Goal: Information Seeking & Learning: Learn about a topic

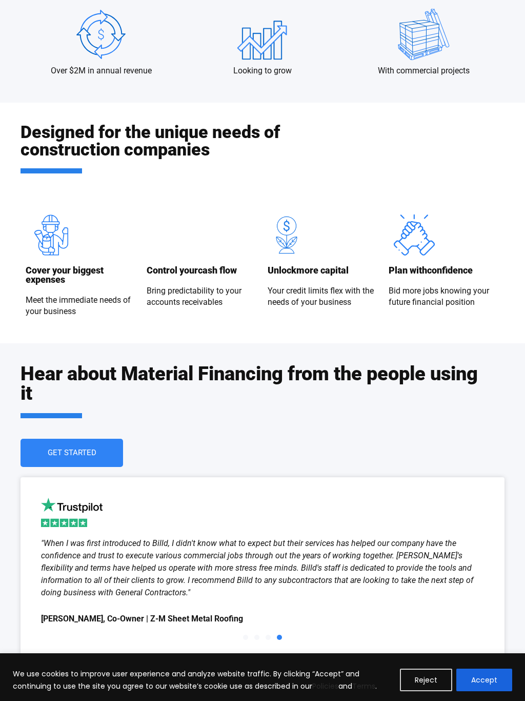
scroll to position [1548, 0]
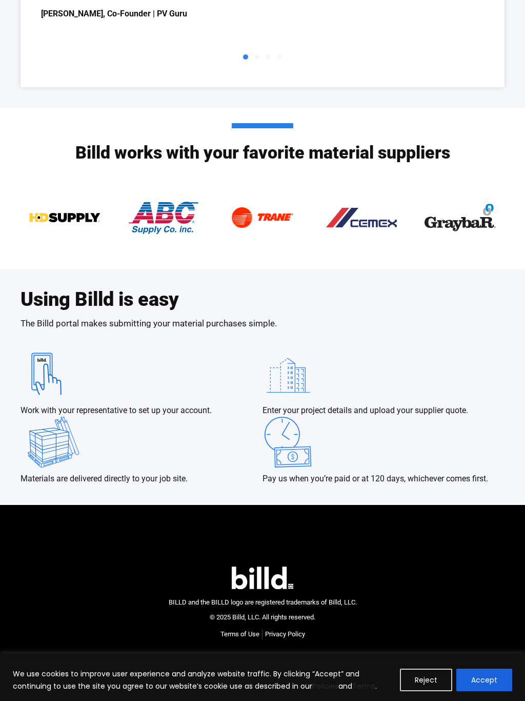
click at [305, 572] on div "BILLD and the BILLD logo are registered trademarks of Billd, LLC. © 2025 Billd,…" at bounding box center [263, 602] width 484 height 155
click at [249, 236] on img at bounding box center [263, 217] width 62 height 51
click at [396, 515] on footer "BILLD and the BILLD logo are registered trademarks of Billd, LLC. © 2025 Billd,…" at bounding box center [262, 603] width 525 height 196
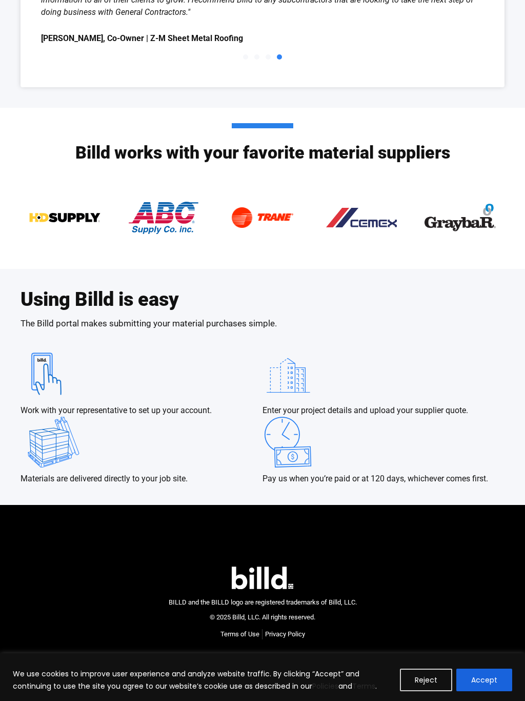
click at [234, 269] on div "Billd works with your favorite material suppliers" at bounding box center [262, 188] width 494 height 161
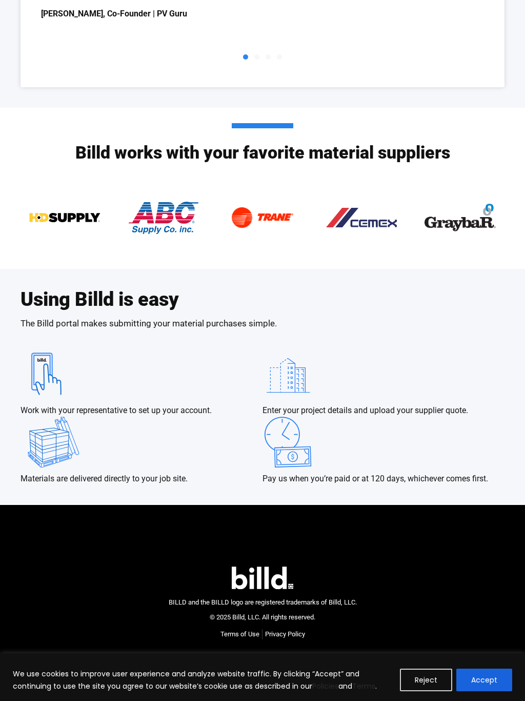
click at [282, 516] on footer "BILLD and the BILLD logo are registered trademarks of Billd, LLC. © 2025 Billd,…" at bounding box center [262, 603] width 525 height 196
